Goal: Find specific page/section: Find specific page/section

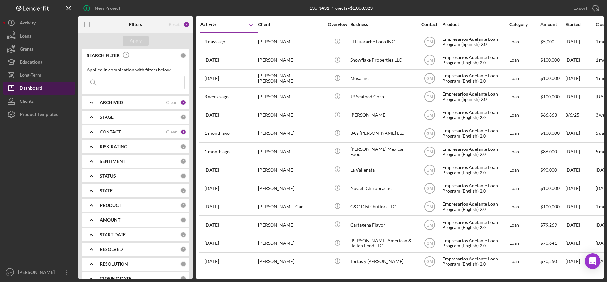
click at [34, 89] on div "Dashboard" at bounding box center [31, 89] width 23 height 15
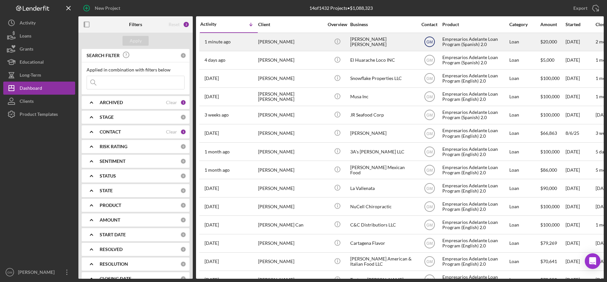
click at [427, 40] on text "GM" at bounding box center [429, 42] width 6 height 5
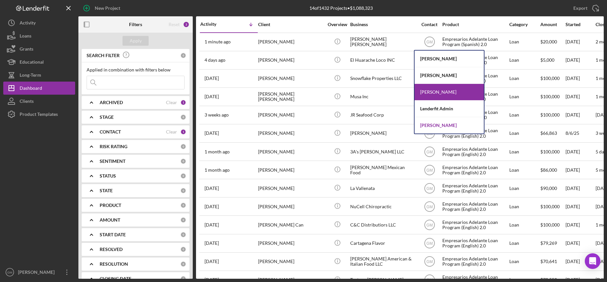
click at [433, 128] on div "[PERSON_NAME]" at bounding box center [448, 125] width 69 height 16
